Goal: Information Seeking & Learning: Understand process/instructions

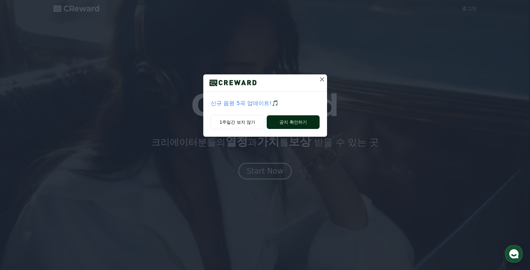
click at [292, 121] on button "공지 확인하기" at bounding box center [293, 122] width 53 height 14
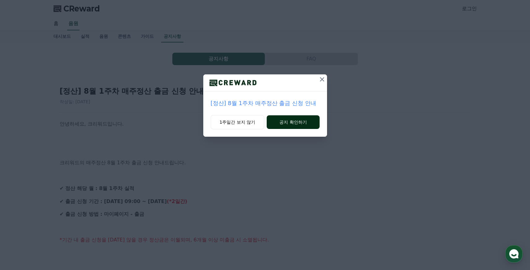
click at [300, 123] on button "공지 확인하기" at bounding box center [293, 122] width 53 height 14
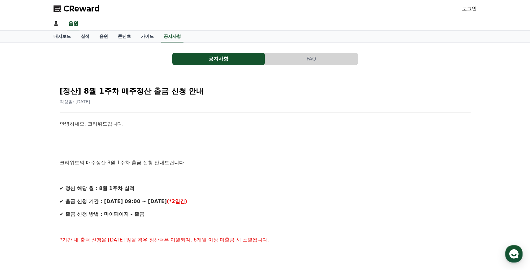
click at [466, 7] on link "로그인" at bounding box center [469, 8] width 15 height 7
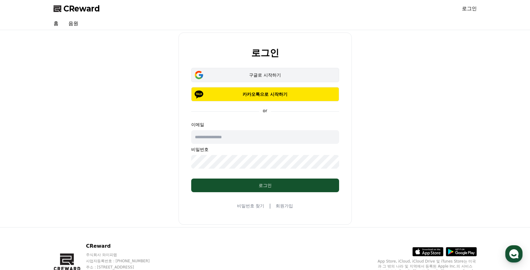
click at [289, 79] on button "구글로 시작하기" at bounding box center [265, 75] width 148 height 14
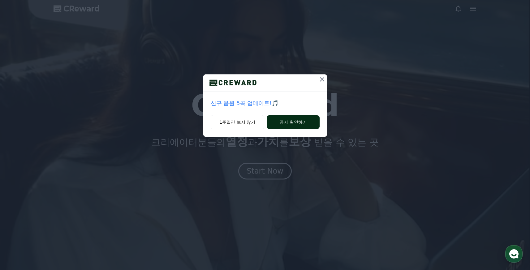
click at [299, 116] on button "공지 확인하기" at bounding box center [293, 122] width 53 height 14
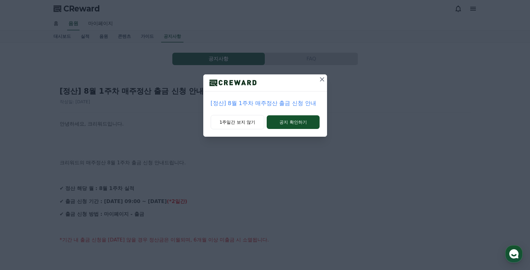
click at [322, 79] on icon at bounding box center [322, 79] width 4 height 4
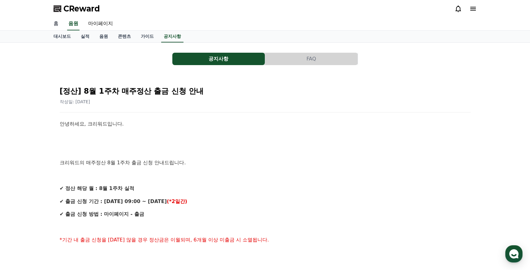
click at [57, 23] on link "홈" at bounding box center [56, 23] width 15 height 13
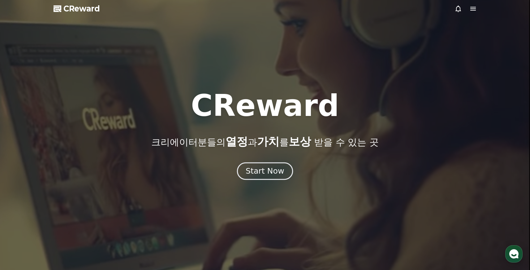
click at [272, 171] on div "Start Now" at bounding box center [265, 171] width 38 height 11
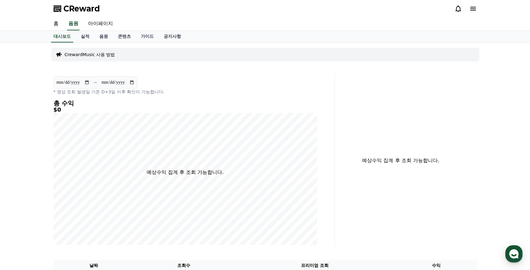
click at [86, 54] on p "CrewardMusic 사용 방법" at bounding box center [90, 54] width 50 height 6
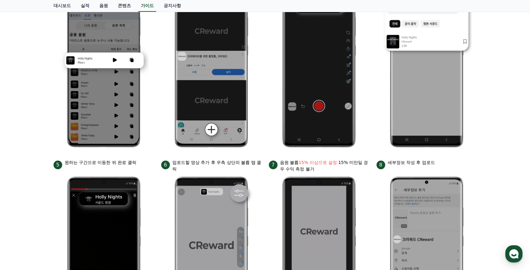
scroll to position [149, 0]
